Goal: Transaction & Acquisition: Purchase product/service

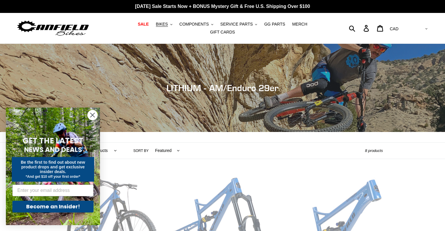
click at [90, 116] on circle "Close dialog" at bounding box center [93, 115] width 10 height 10
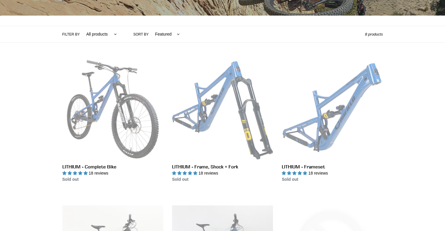
scroll to position [117, 0]
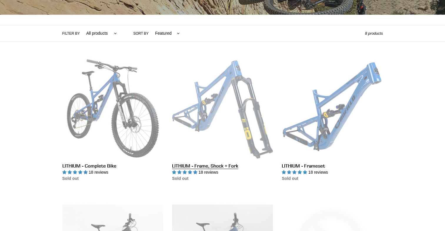
click at [212, 106] on link "LITHIUM - Frame, Shock + Fork" at bounding box center [222, 120] width 101 height 124
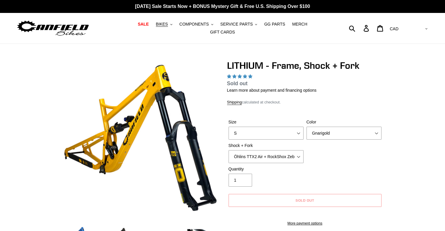
scroll to position [86, 0]
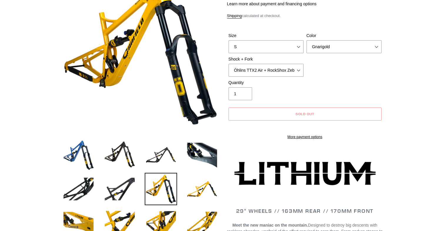
select select "highest-rating"
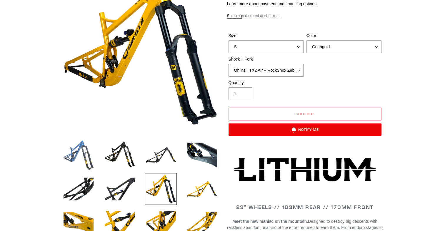
click at [70, 158] on img at bounding box center [78, 155] width 32 height 32
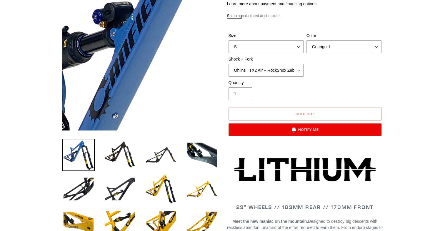
click at [133, 35] on img at bounding box center [161, 90] width 602 height 602
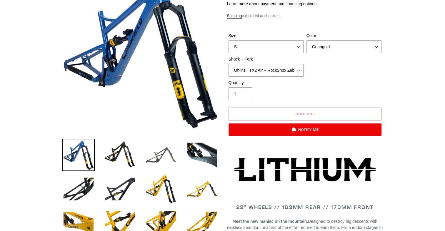
click at [154, 158] on img at bounding box center [161, 155] width 32 height 32
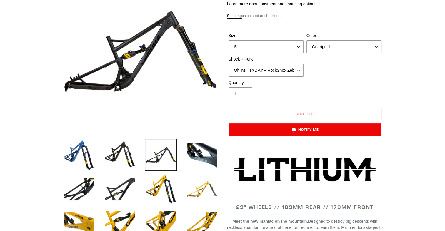
click at [189, 191] on img at bounding box center [202, 189] width 32 height 32
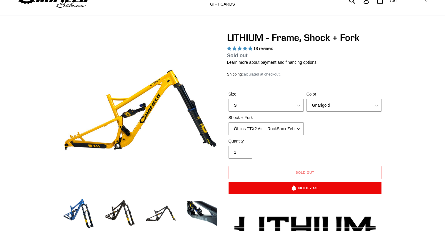
scroll to position [27, 0]
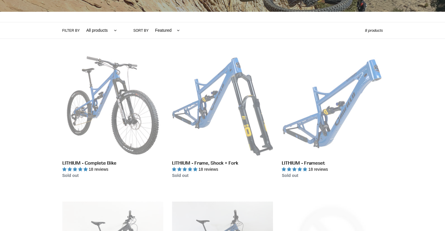
scroll to position [121, 0]
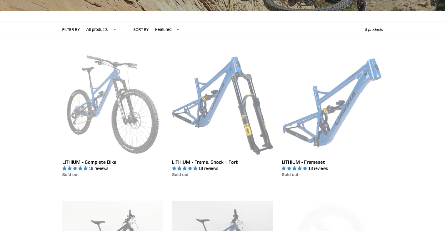
click at [108, 106] on link "LITHIUM - Complete Bike" at bounding box center [112, 116] width 101 height 124
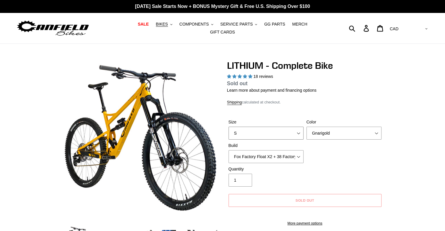
click at [294, 131] on select "S M L XL" at bounding box center [265, 133] width 75 height 13
select select "highest-rating"
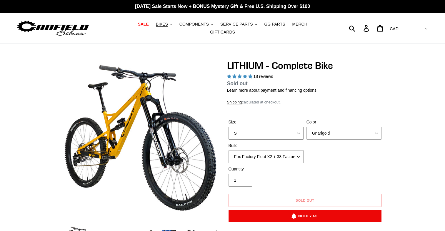
select select "L"
click at [228, 127] on select "S M L XL" at bounding box center [265, 133] width 75 height 13
click at [355, 127] on select "Gnarigold Blue Velvet Stealth Black" at bounding box center [343, 133] width 75 height 13
click at [306, 127] on select "Gnarigold Blue Velvet Stealth Black" at bounding box center [343, 133] width 75 height 13
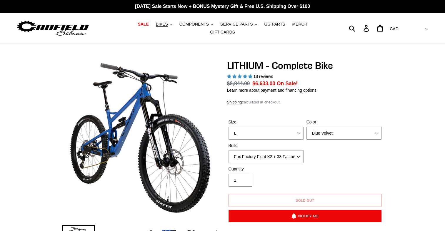
click at [347, 135] on select "Gnarigold Blue Velvet Stealth Black" at bounding box center [343, 133] width 75 height 13
select select "Stealth Black"
click at [306, 127] on select "Gnarigold Blue Velvet Stealth Black" at bounding box center [343, 133] width 75 height 13
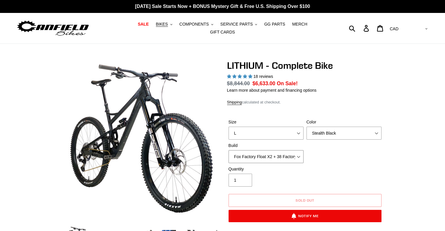
click at [298, 155] on select "Fox Factory Float X2 + 38 Factory Grip 2 170 + SRAM GX Fox Factory Float X2 + 3…" at bounding box center [265, 156] width 75 height 13
click at [228, 150] on select "Fox Factory Float X2 + 38 Factory Grip 2 170 + SRAM GX Fox Factory Float X2 + 3…" at bounding box center [265, 156] width 75 height 13
click at [301, 153] on select "Fox Factory Float X2 + 38 Factory Grip 2 170 + SRAM GX Fox Factory Float X2 + 3…" at bounding box center [265, 156] width 75 height 13
click at [228, 150] on select "Fox Factory Float X2 + 38 Factory Grip 2 170 + SRAM GX Fox Factory Float X2 + 3…" at bounding box center [265, 156] width 75 height 13
click at [299, 155] on select "Fox Factory Float X2 + 38 Factory Grip 2 170 + SRAM GX Fox Factory Float X2 + 3…" at bounding box center [265, 156] width 75 height 13
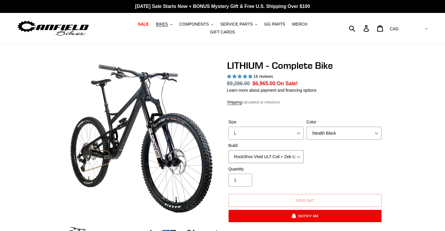
click at [228, 150] on select "Fox Factory Float X2 + 38 Factory Grip 2 170 + SRAM GX Fox Factory Float X2 + 3…" at bounding box center [265, 156] width 75 height 13
click at [300, 150] on select "Fox Factory Float X2 + 38 Factory Grip 2 170 + SRAM GX Fox Factory Float X2 + 3…" at bounding box center [265, 156] width 75 height 13
select select "RockShox Vivid ULT Coil + Zeb ULT Chg 3 + SRAM GX"
click at [228, 150] on select "Fox Factory Float X2 + 38 Factory Grip 2 170 + SRAM GX Fox Factory Float X2 + 3…" at bounding box center [265, 156] width 75 height 13
click at [300, 151] on select "Fox Factory Float X2 + 38 Factory Grip 2 170 + SRAM GX Fox Factory Float X2 + 3…" at bounding box center [265, 156] width 75 height 13
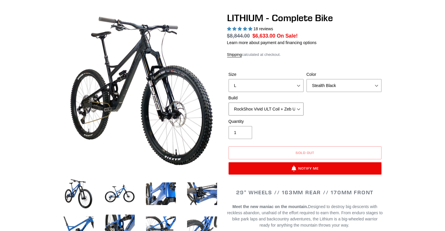
scroll to position [47, 0]
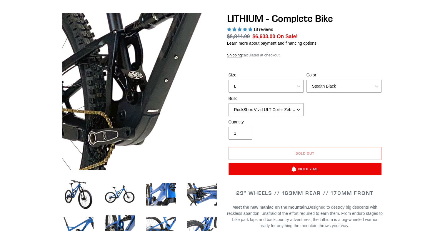
click at [109, 98] on img at bounding box center [230, 62] width 602 height 602
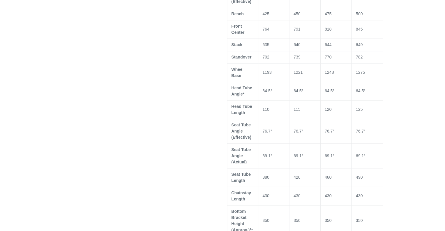
scroll to position [543, 0]
